Goal: Task Accomplishment & Management: Complete application form

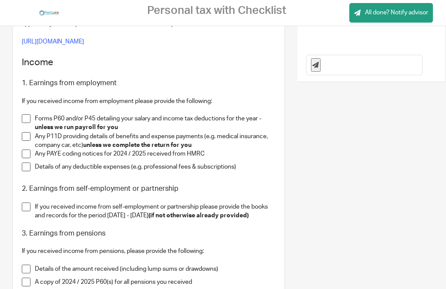
scroll to position [228, 0]
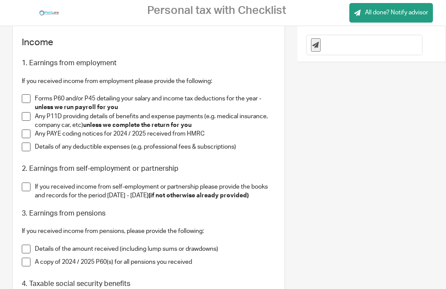
click at [30, 103] on span at bounding box center [26, 98] width 9 height 9
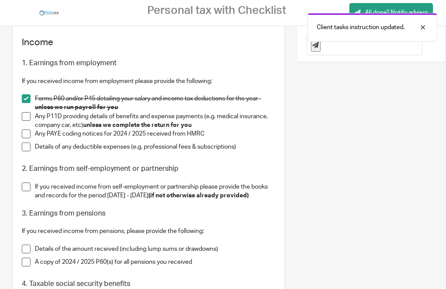
click at [28, 121] on span at bounding box center [26, 116] width 9 height 9
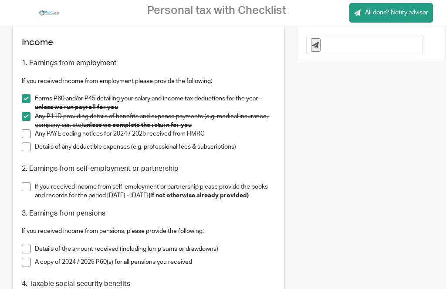
click at [30, 138] on span at bounding box center [26, 134] width 9 height 9
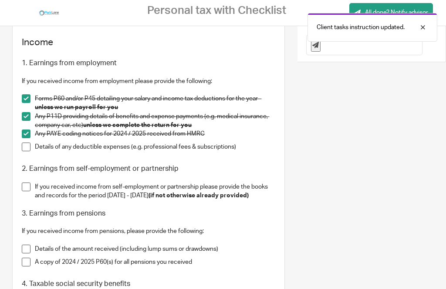
click at [28, 151] on span at bounding box center [26, 147] width 9 height 9
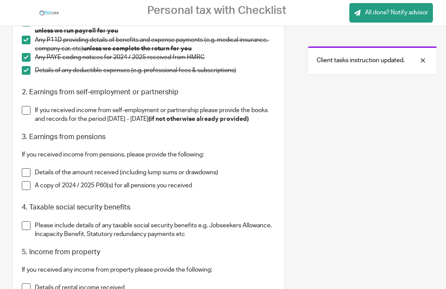
scroll to position [311, 0]
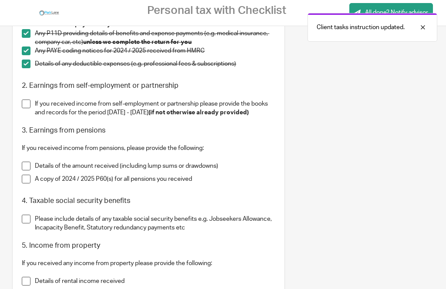
click at [34, 114] on li "If you received income from self-employment or partnership please provide the b…" at bounding box center [148, 109] width 253 height 18
click at [30, 108] on span at bounding box center [26, 104] width 9 height 9
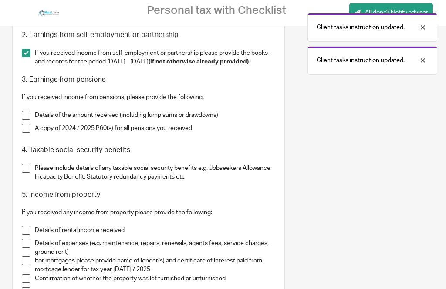
scroll to position [372, 0]
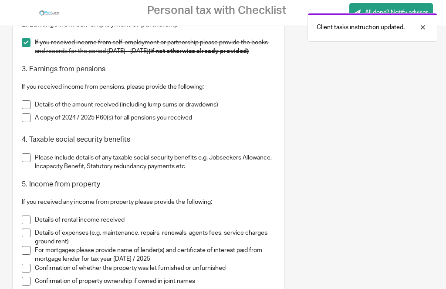
click at [32, 114] on li "Details of the amount received (including lump sums or drawdowns)" at bounding box center [148, 107] width 253 height 13
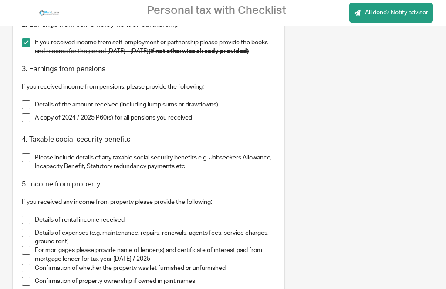
click at [30, 109] on span at bounding box center [26, 105] width 9 height 9
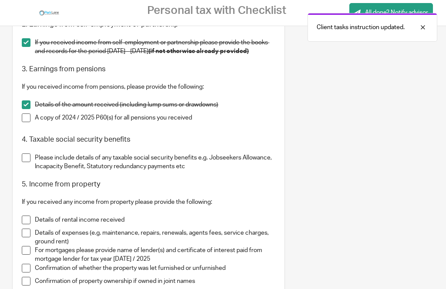
click at [28, 122] on span at bounding box center [26, 118] width 9 height 9
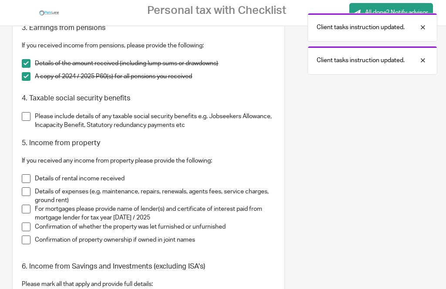
scroll to position [414, 0]
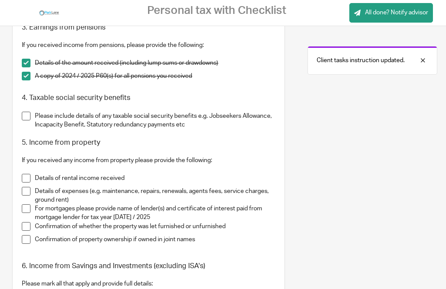
click at [30, 121] on span at bounding box center [26, 116] width 9 height 9
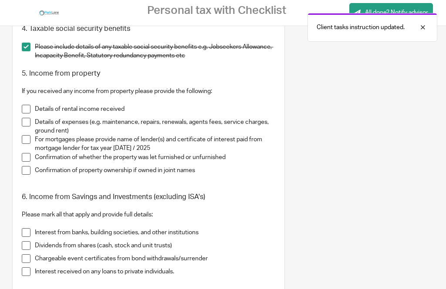
scroll to position [494, 0]
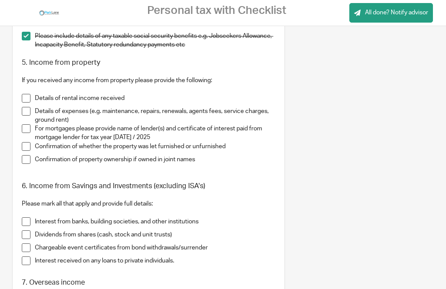
click at [34, 94] on p at bounding box center [148, 89] width 253 height 9
click at [30, 105] on li "Details of rental income received" at bounding box center [148, 100] width 253 height 13
click at [30, 103] on span at bounding box center [26, 98] width 9 height 9
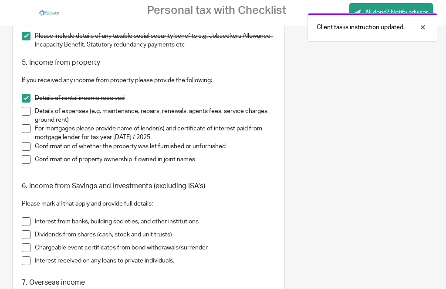
click at [28, 116] on span at bounding box center [26, 111] width 9 height 9
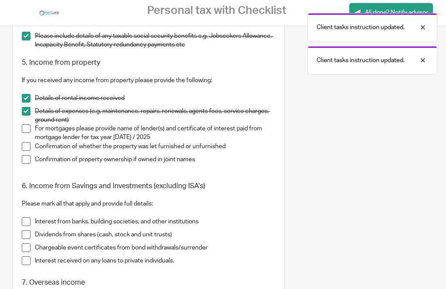
click at [33, 125] on li "Details of expenses (e.g. maintenance, repairs, renewals, agents fees, service …" at bounding box center [148, 116] width 253 height 18
click at [27, 133] on span at bounding box center [26, 128] width 9 height 9
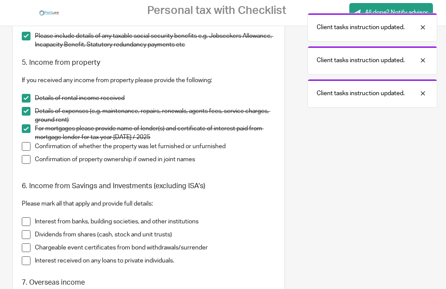
click at [30, 151] on span at bounding box center [26, 146] width 9 height 9
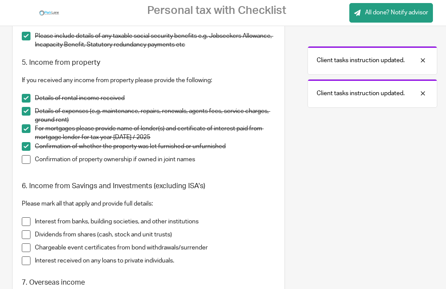
click at [30, 164] on span at bounding box center [26, 159] width 9 height 9
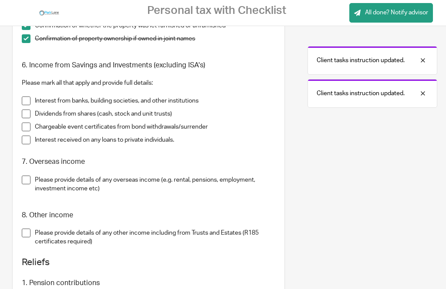
scroll to position [612, 0]
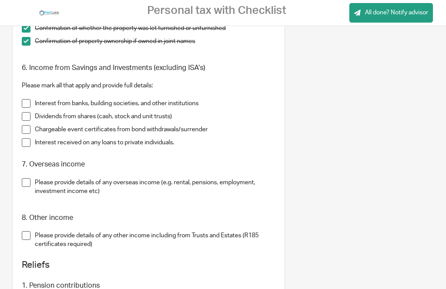
click at [180, 205] on p at bounding box center [155, 200] width 240 height 9
click at [30, 108] on span at bounding box center [26, 103] width 9 height 9
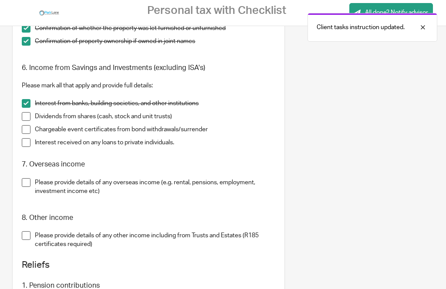
click at [30, 121] on span at bounding box center [26, 116] width 9 height 9
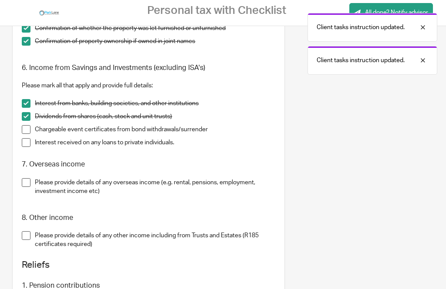
click at [33, 136] on li "Chargeable event certificates from bond withdrawals/surrender" at bounding box center [148, 131] width 253 height 13
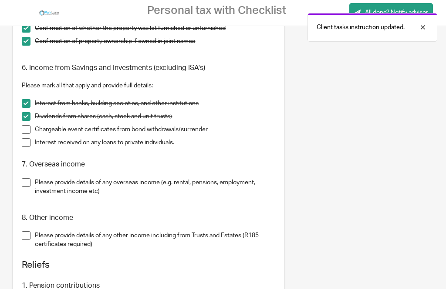
click at [30, 134] on span at bounding box center [26, 129] width 9 height 9
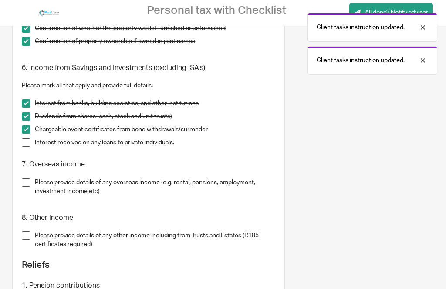
click at [27, 134] on span at bounding box center [26, 129] width 9 height 9
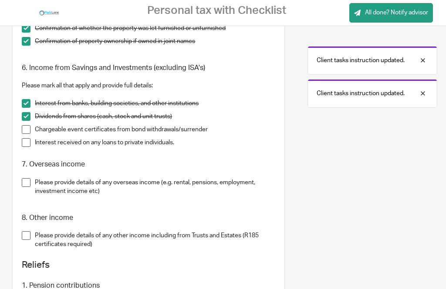
click at [33, 135] on li "Chargeable event certificates from bond withdrawals/surrender" at bounding box center [148, 131] width 253 height 13
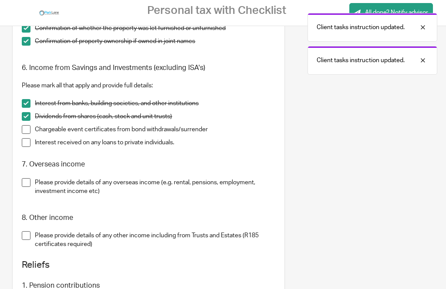
click at [30, 134] on span at bounding box center [26, 129] width 9 height 9
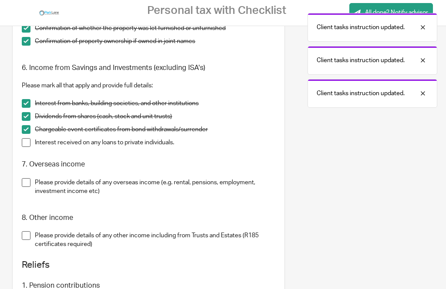
click at [30, 147] on span at bounding box center [26, 142] width 9 height 9
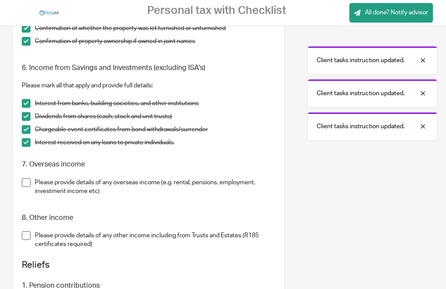
scroll to position [653, 0]
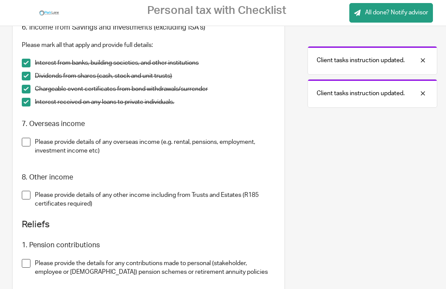
click at [30, 147] on span at bounding box center [26, 142] width 9 height 9
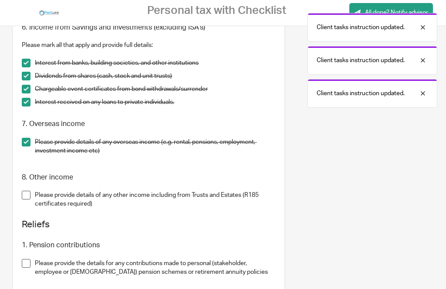
scroll to position [682, 0]
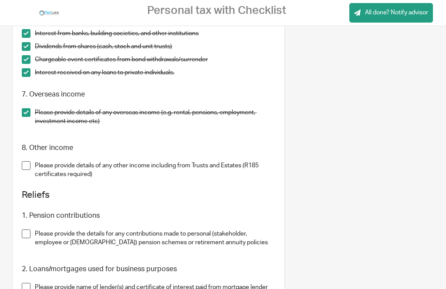
click at [30, 170] on span at bounding box center [26, 165] width 9 height 9
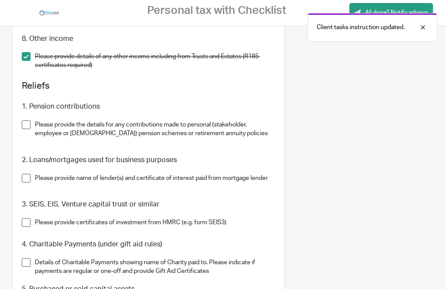
scroll to position [794, 0]
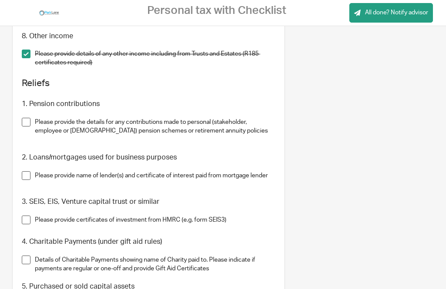
click at [30, 127] on span at bounding box center [26, 122] width 9 height 9
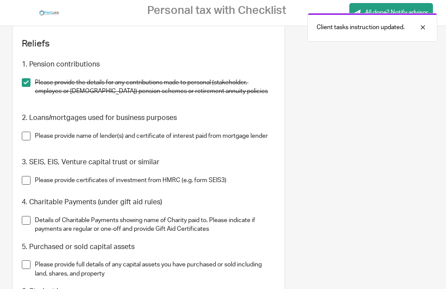
scroll to position [834, 0]
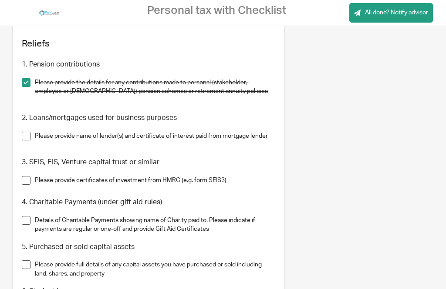
click at [29, 141] on span at bounding box center [26, 136] width 9 height 9
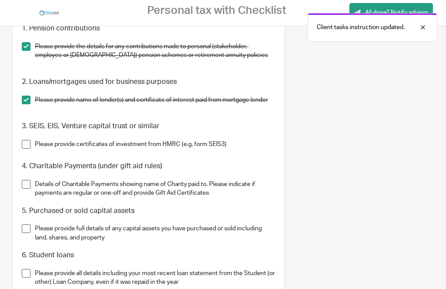
scroll to position [871, 0]
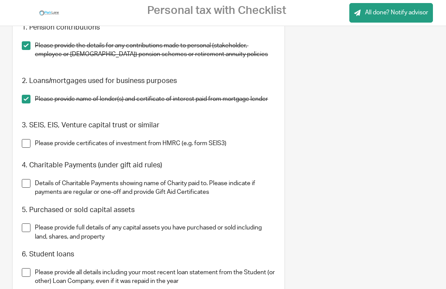
click at [30, 147] on span at bounding box center [26, 143] width 9 height 9
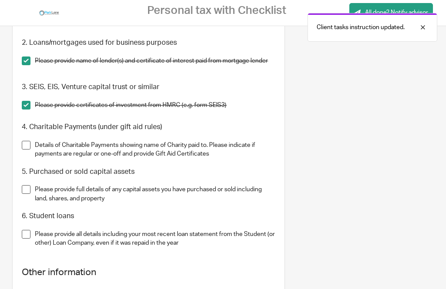
scroll to position [911, 0]
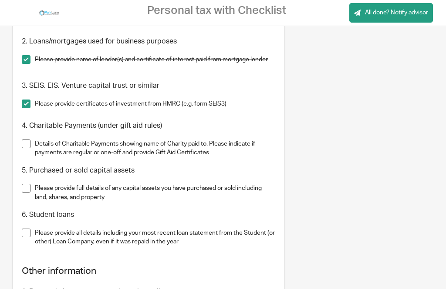
click at [33, 148] on li "Details of Charitable Payments showing name of Charity paid to. Please indicate…" at bounding box center [148, 149] width 253 height 18
click at [29, 148] on span at bounding box center [26, 144] width 9 height 9
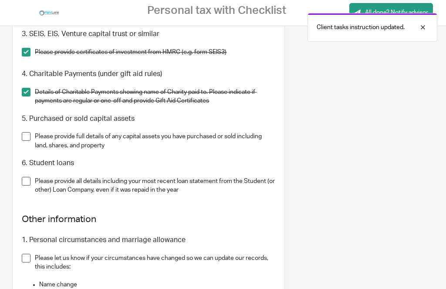
scroll to position [961, 0]
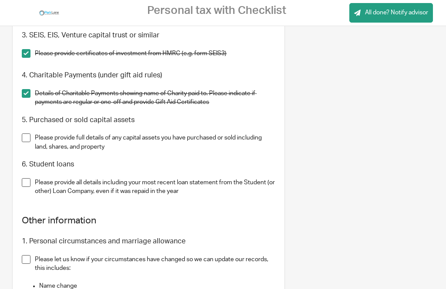
click at [30, 142] on span at bounding box center [26, 138] width 9 height 9
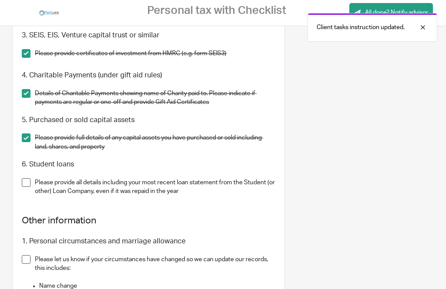
click at [30, 187] on span at bounding box center [26, 182] width 9 height 9
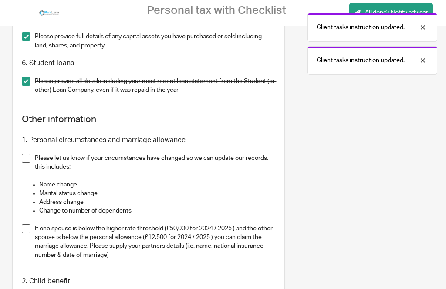
scroll to position [1063, 0]
click at [33, 159] on li "Please let us know if your circumstances have changed so we can update our reco…" at bounding box center [148, 167] width 253 height 27
click at [27, 162] on span at bounding box center [26, 158] width 9 height 9
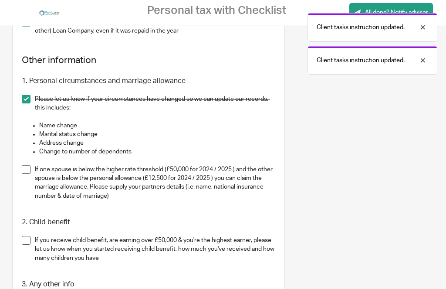
scroll to position [1123, 0]
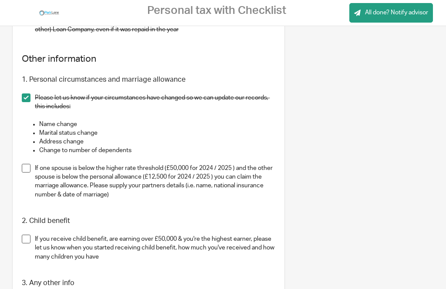
click at [30, 167] on li "If one spouse is below the higher rate threshold (£50,000 for 2024 / 2025 ) and…" at bounding box center [148, 186] width 253 height 44
click at [34, 170] on li "If one spouse is below the higher rate threshold (£50,000 for 2024 / 2025 ) and…" at bounding box center [148, 186] width 253 height 44
click at [30, 170] on span at bounding box center [26, 168] width 9 height 9
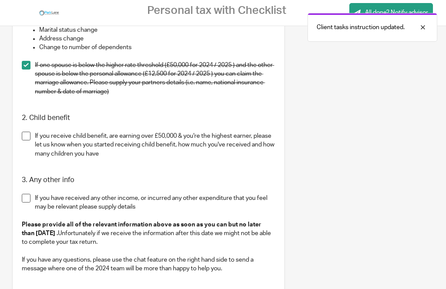
scroll to position [1226, 0]
click at [31, 135] on li "If you receive child benefit, are earning over £50,000 & you're the highest ear…" at bounding box center [148, 149] width 253 height 35
click at [30, 135] on span at bounding box center [26, 136] width 9 height 9
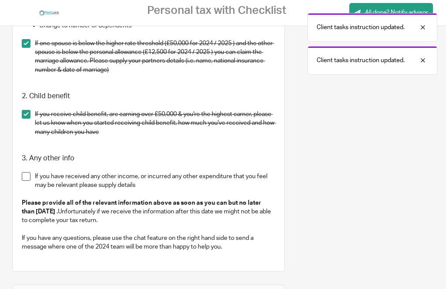
scroll to position [1249, 0]
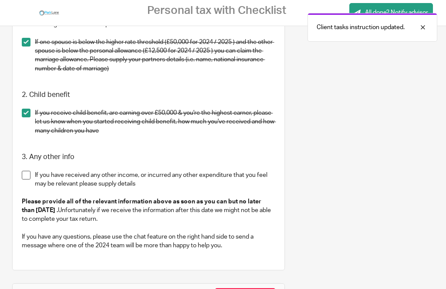
click at [30, 178] on span at bounding box center [26, 175] width 9 height 9
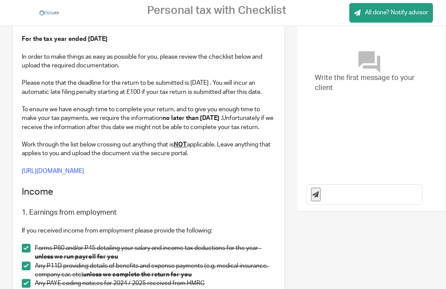
scroll to position [83, 0]
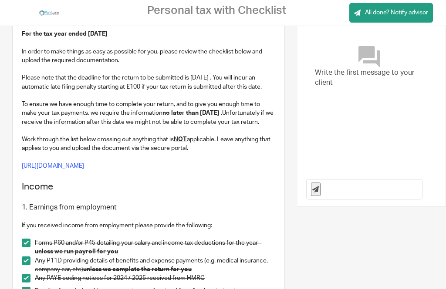
click at [387, 12] on span "All done? Notify advisor" at bounding box center [396, 12] width 63 height 9
